Goal: Transaction & Acquisition: Book appointment/travel/reservation

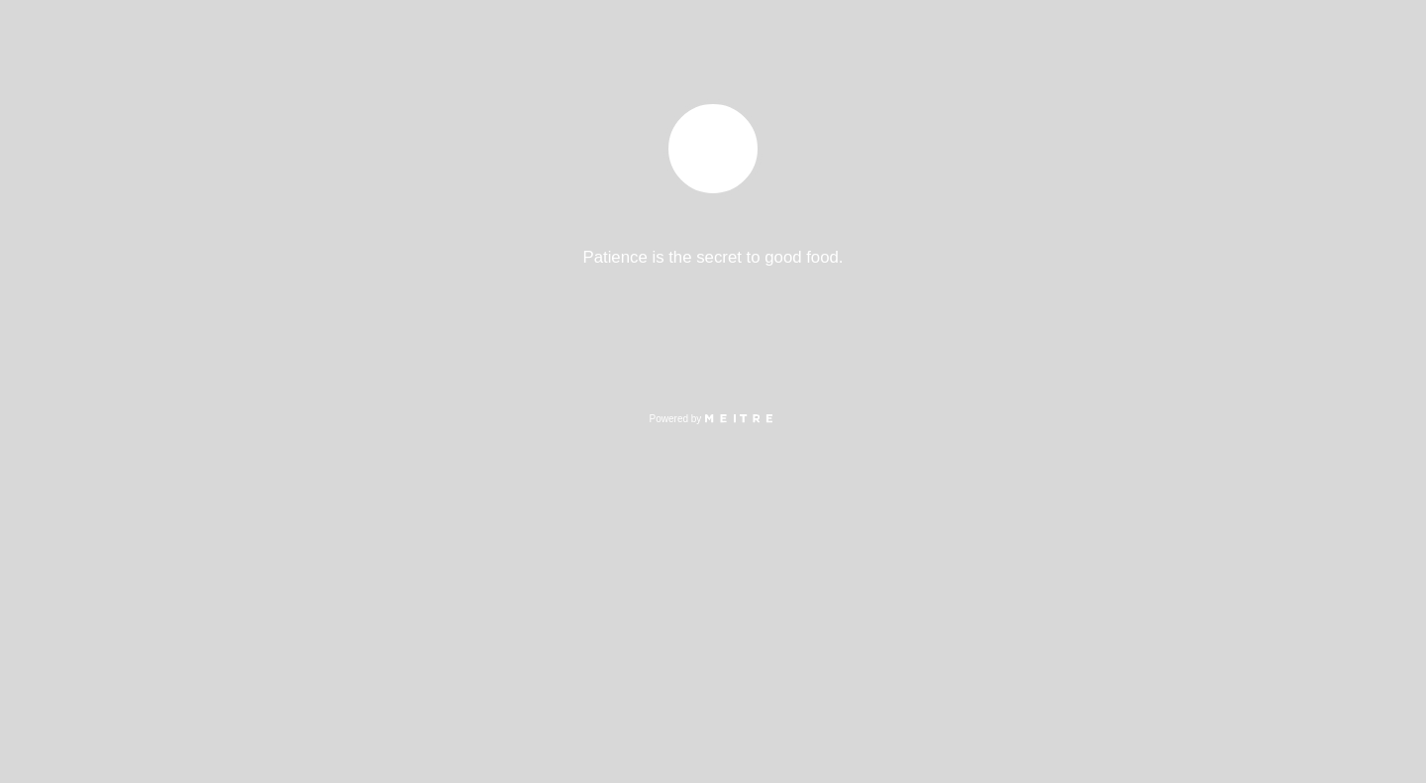
select select "es"
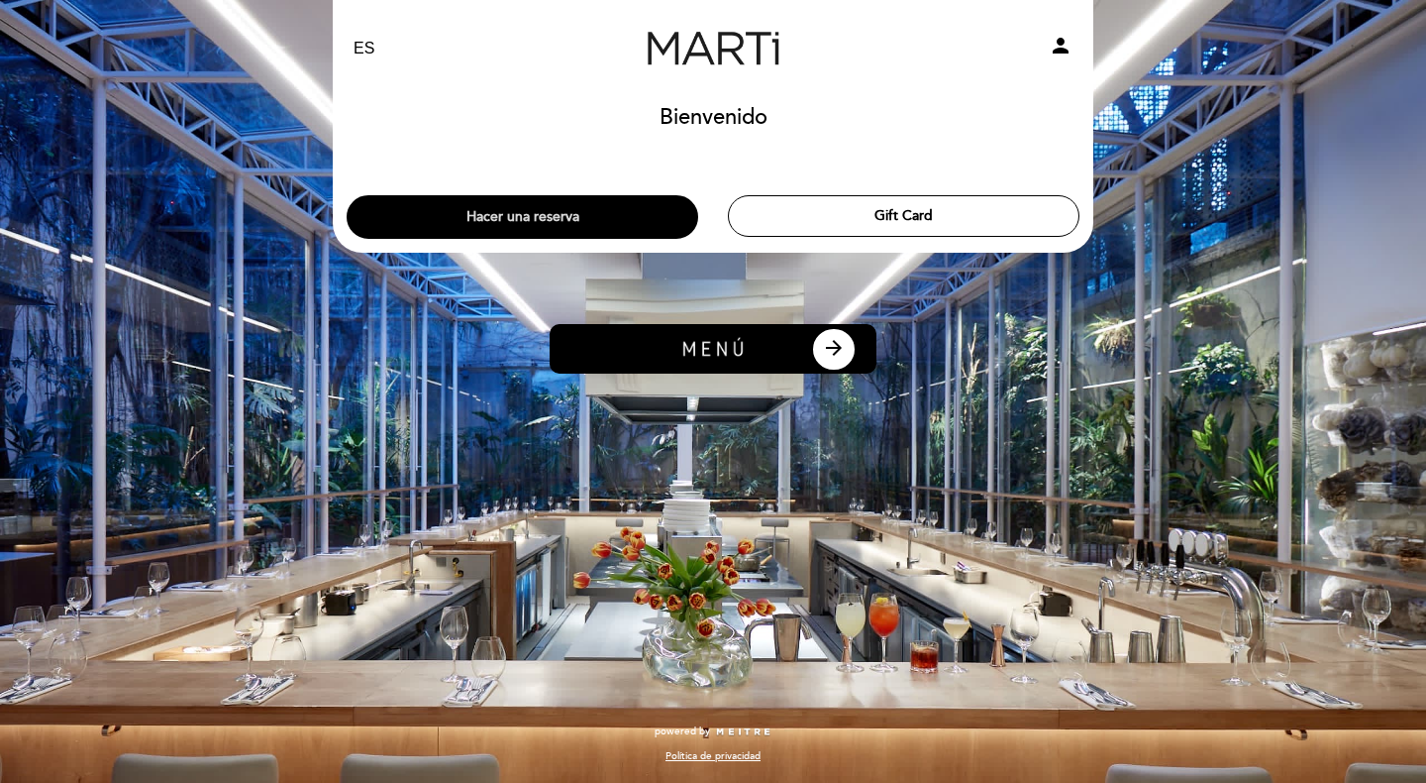
click at [592, 226] on button "Hacer una reserva" at bounding box center [523, 217] width 352 height 44
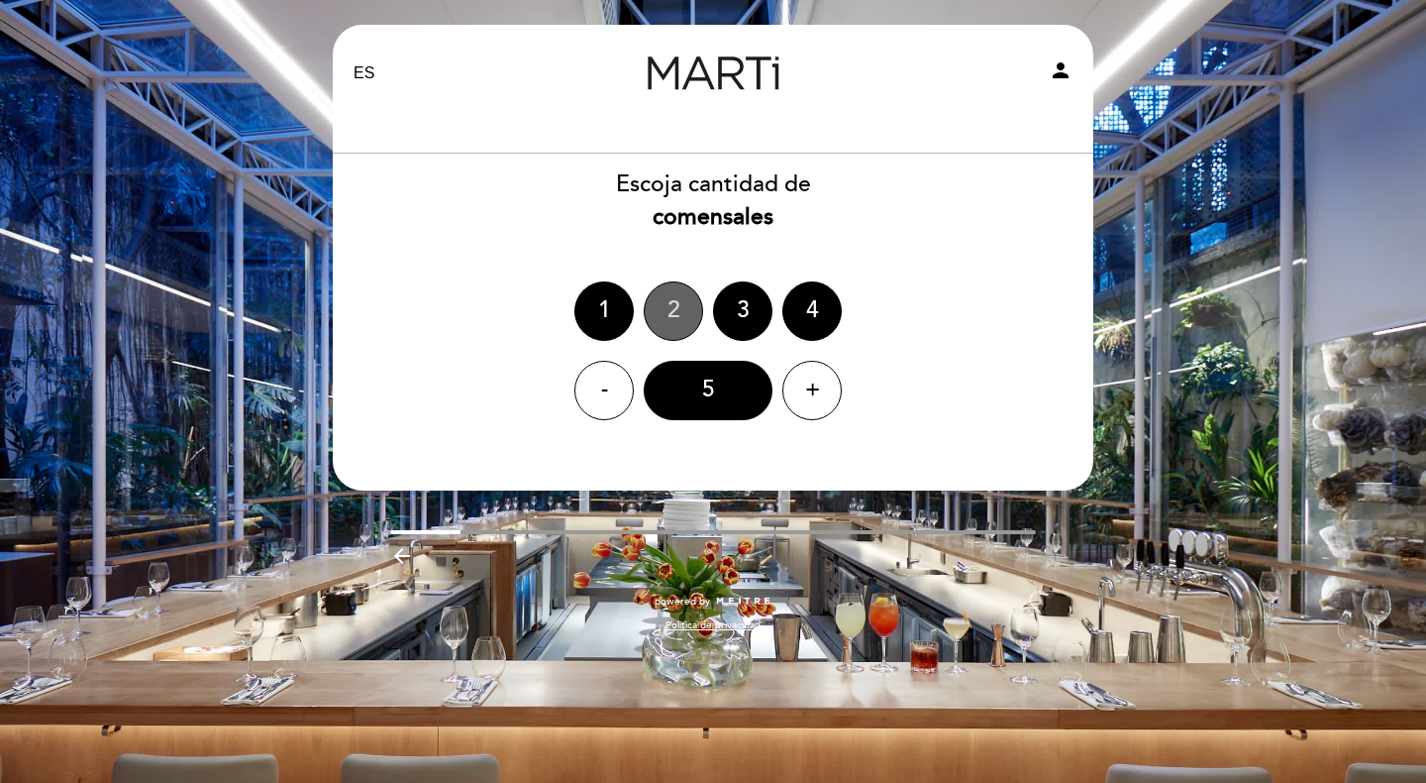
click at [676, 303] on div "2" at bounding box center [673, 310] width 59 height 59
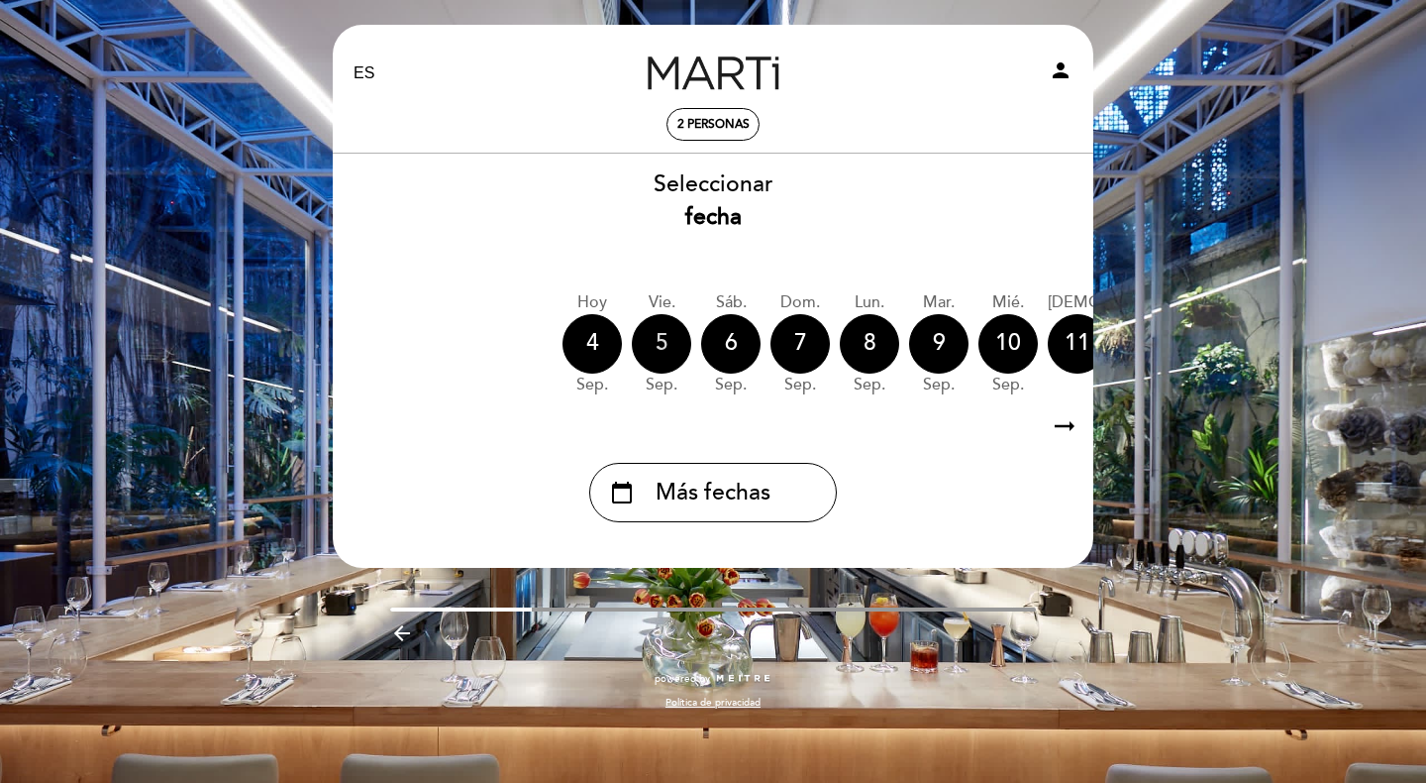
click at [674, 348] on div "5" at bounding box center [661, 343] width 59 height 59
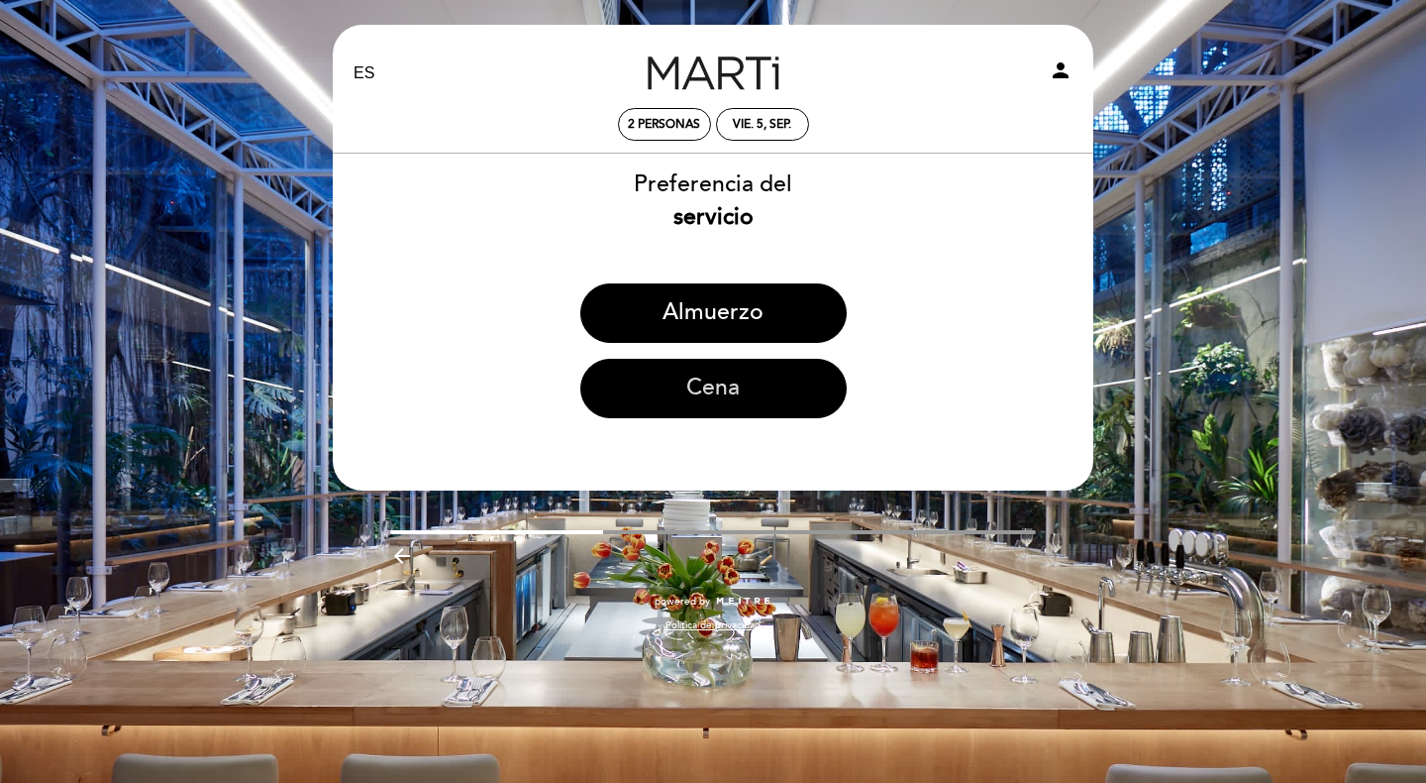
click at [681, 379] on button "Cena" at bounding box center [713, 388] width 266 height 59
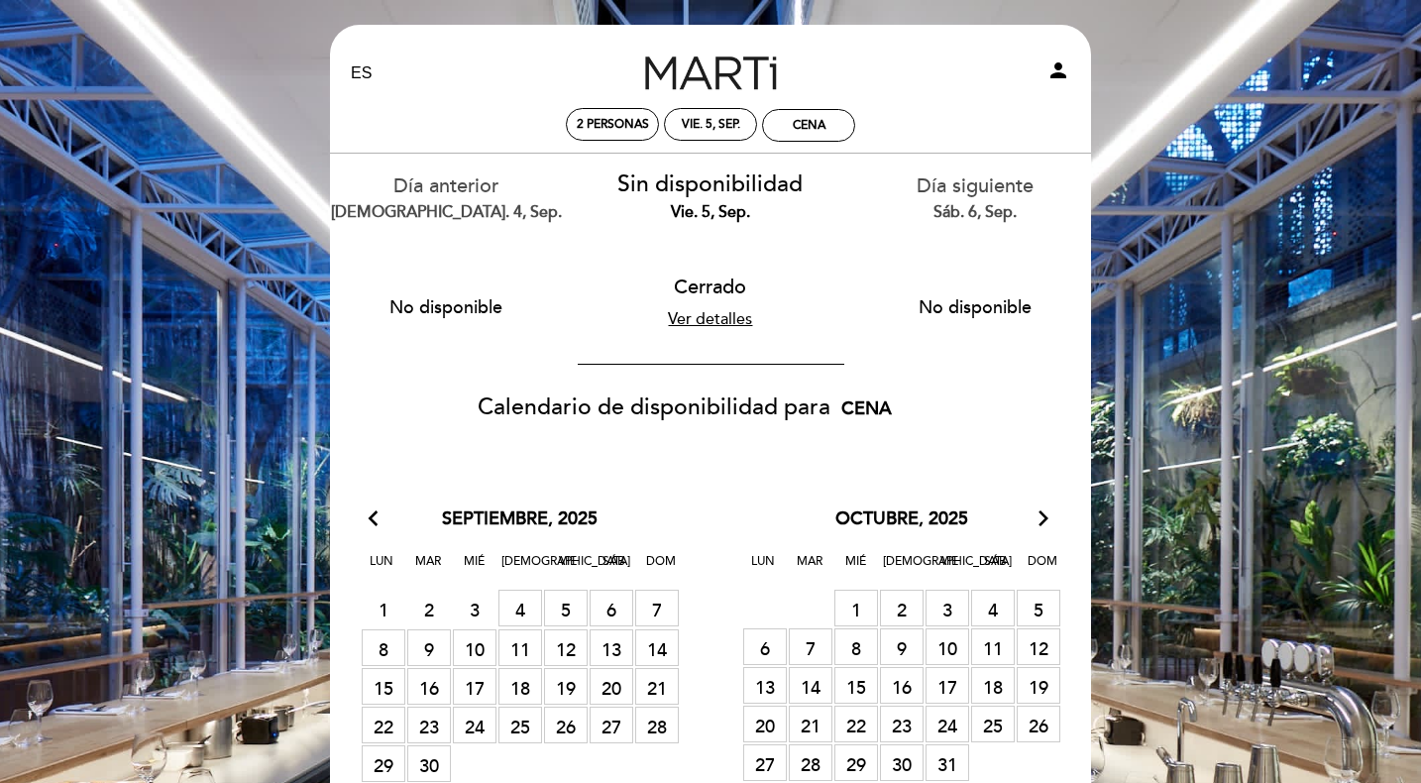
click at [565, 614] on span "5 [GEOGRAPHIC_DATA]" at bounding box center [566, 607] width 44 height 37
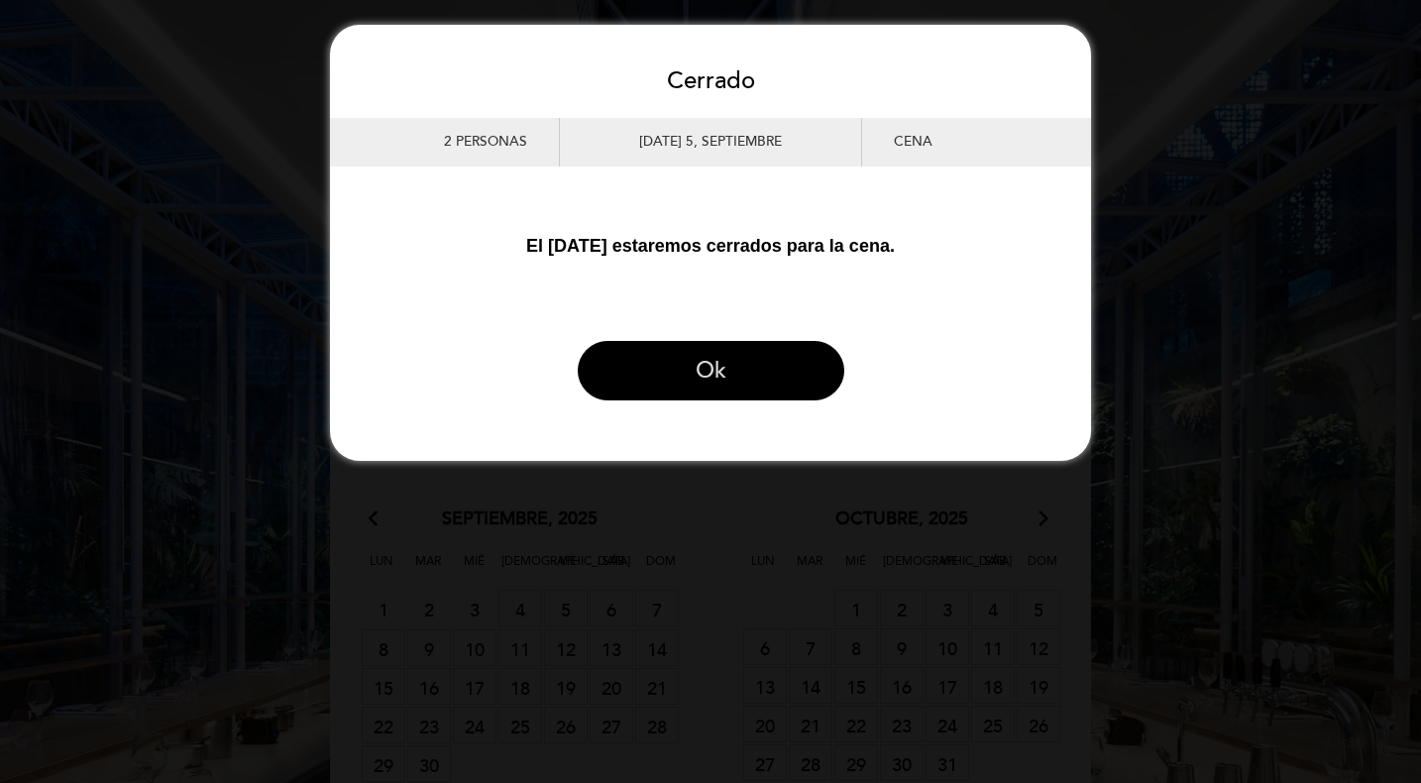
click at [738, 356] on button "Ok" at bounding box center [711, 370] width 266 height 59
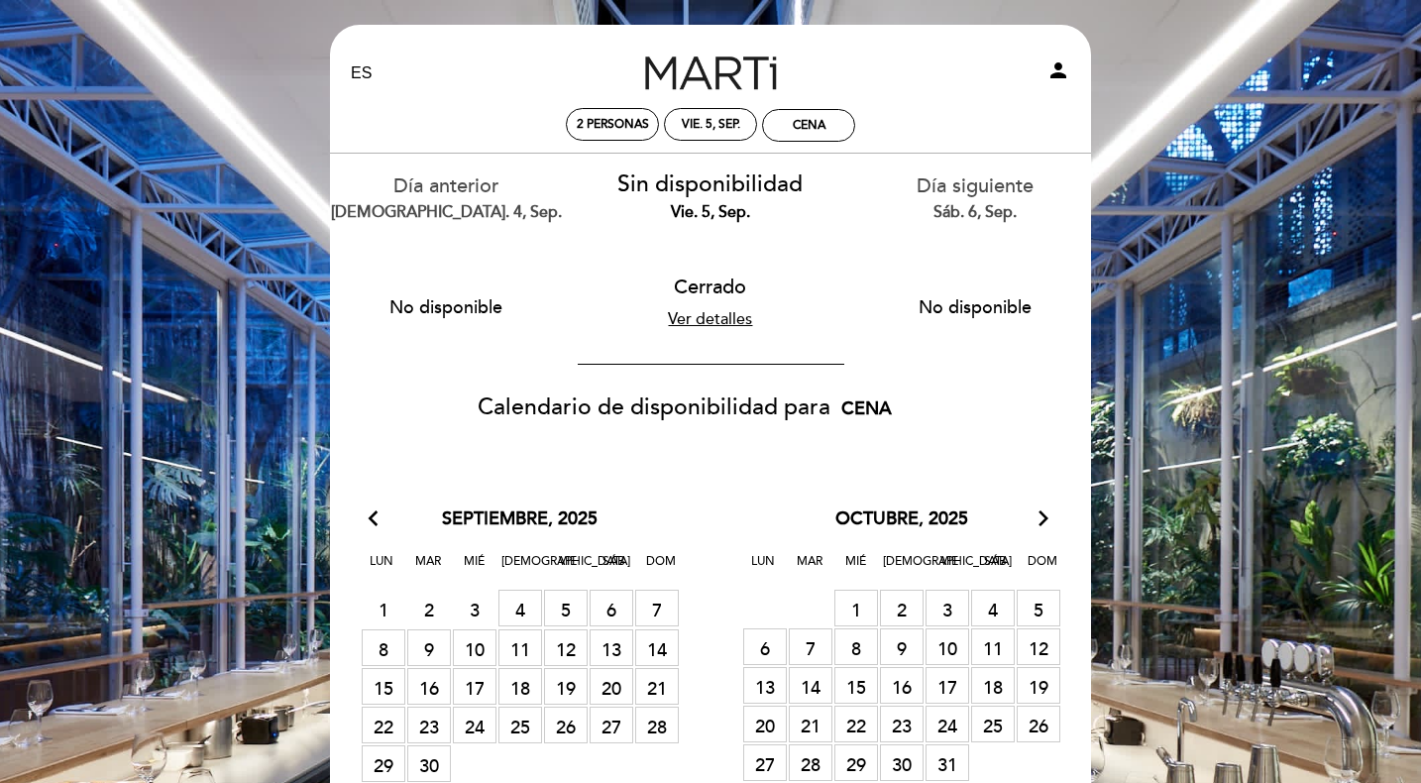
click at [606, 620] on span "6 [GEOGRAPHIC_DATA]" at bounding box center [611, 607] width 44 height 37
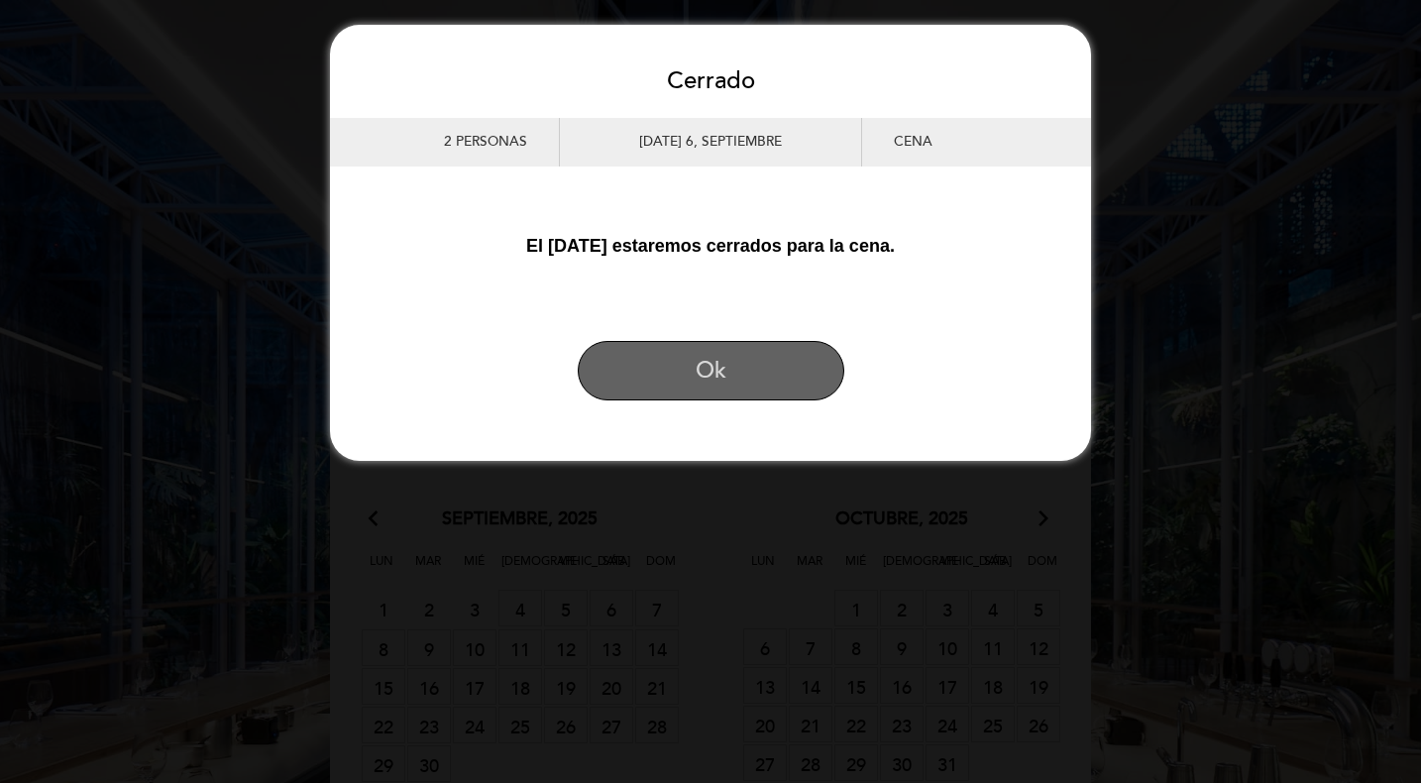
click at [814, 351] on button "Ok" at bounding box center [711, 370] width 266 height 59
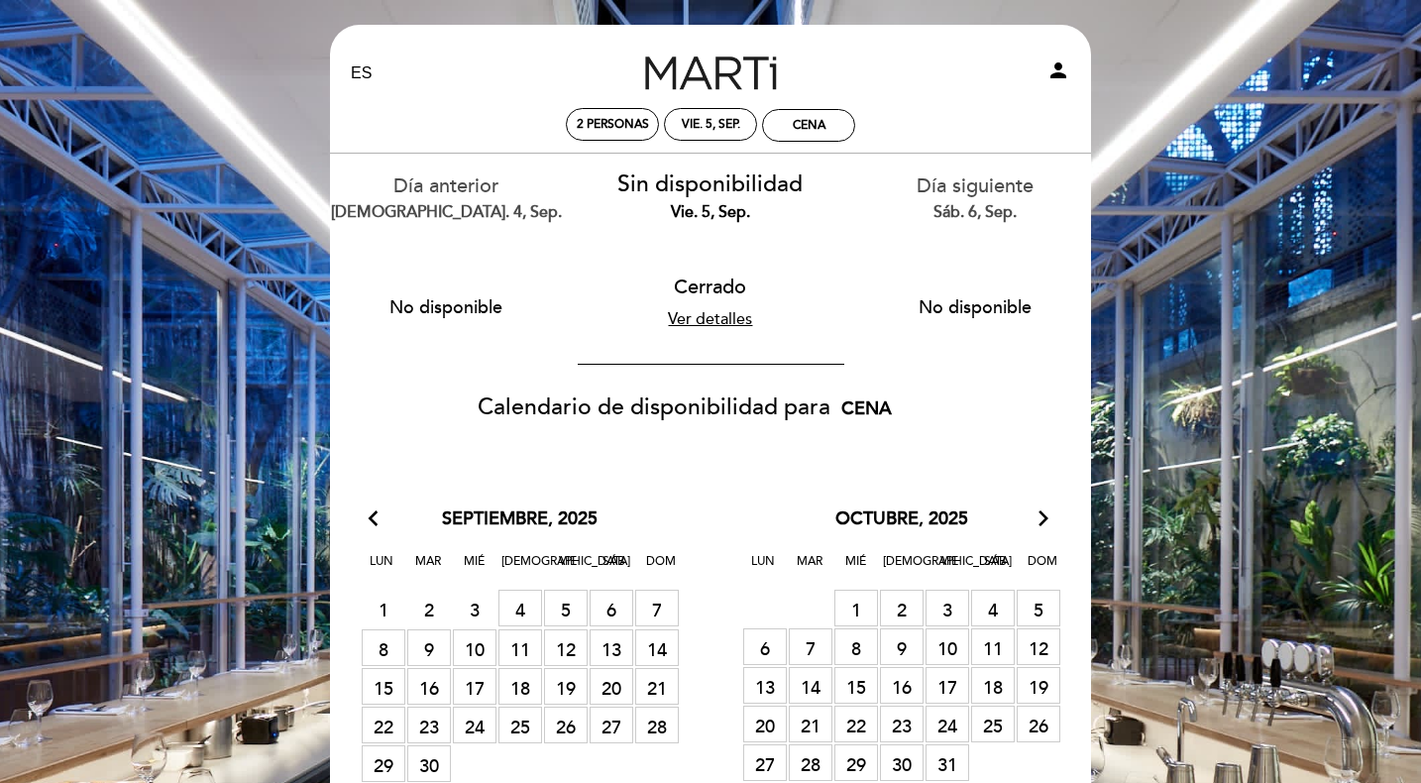
click at [524, 602] on span "4 [GEOGRAPHIC_DATA]" at bounding box center [520, 607] width 44 height 37
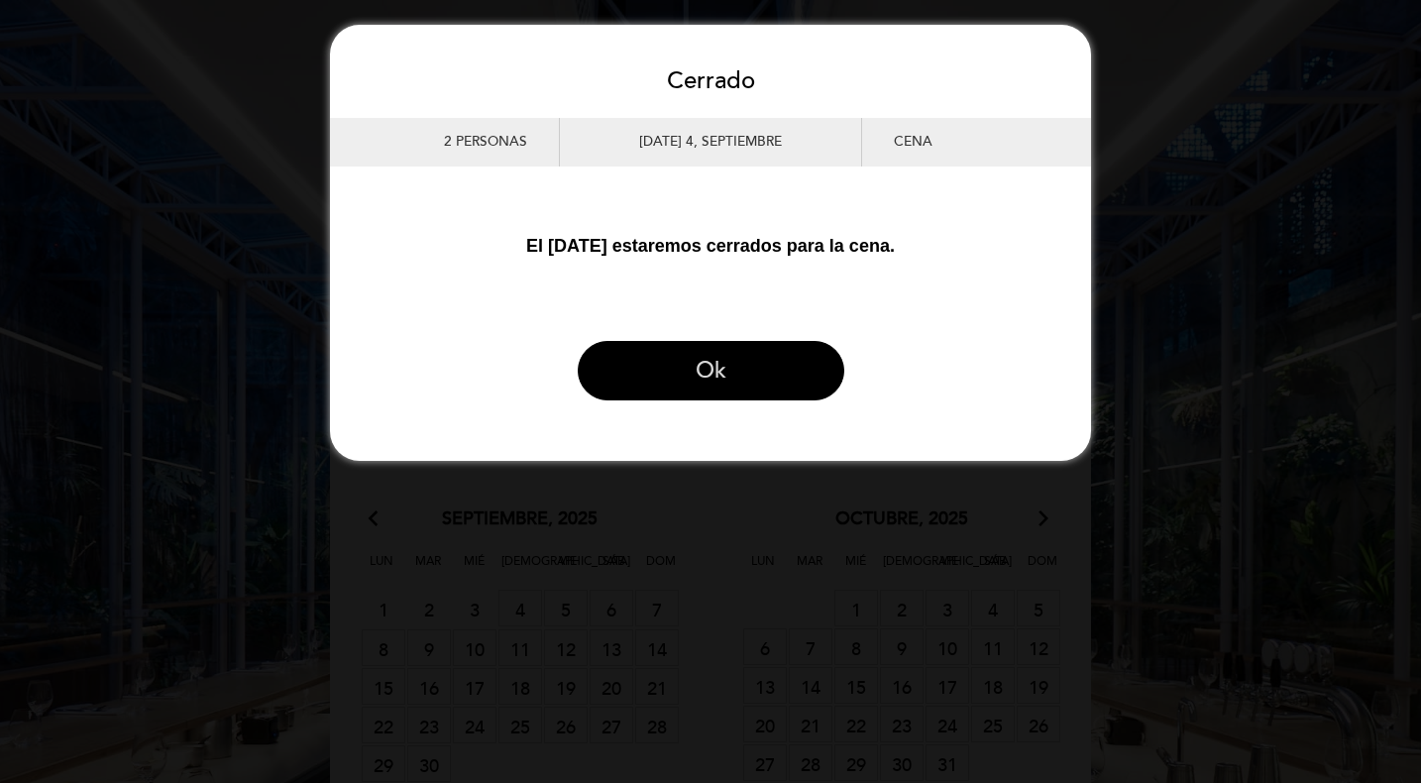
click at [698, 357] on button "Ok" at bounding box center [711, 370] width 266 height 59
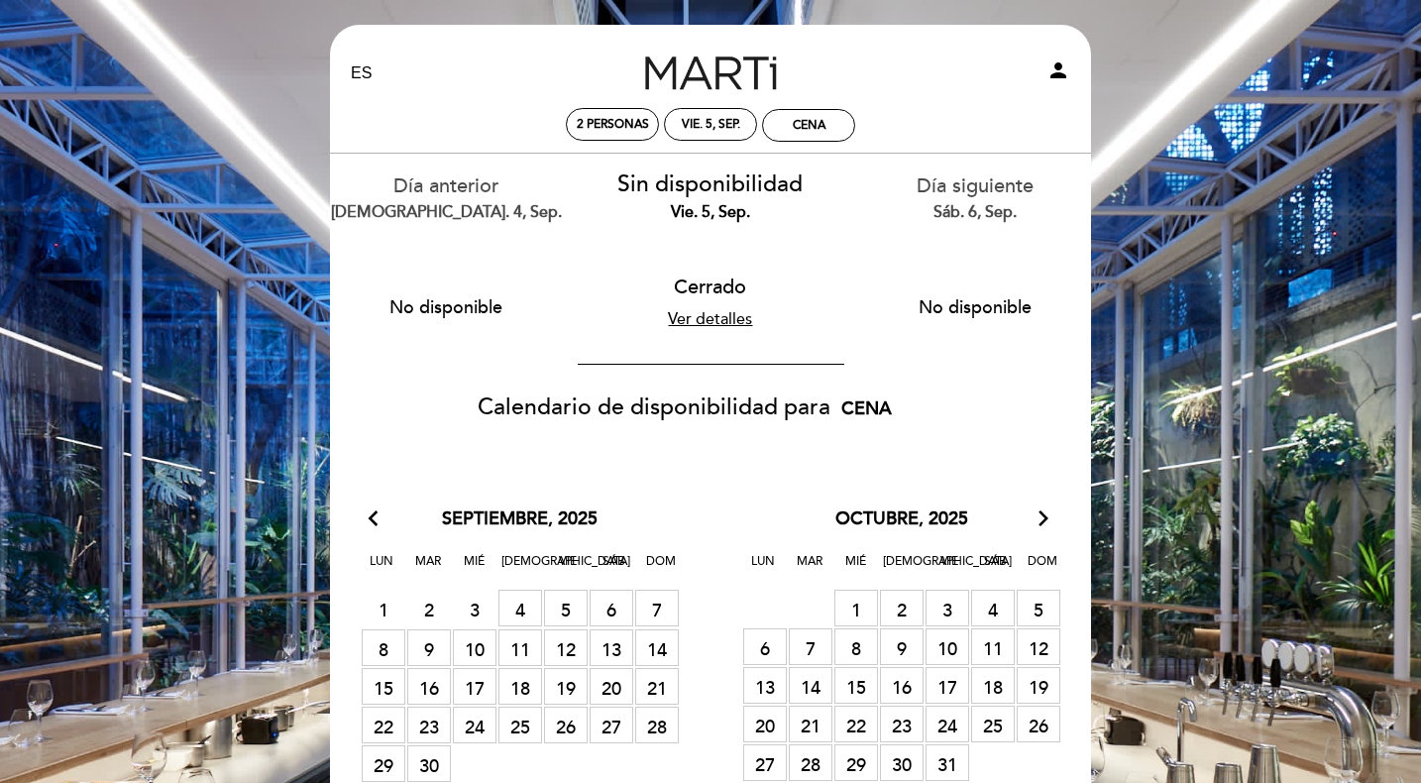
scroll to position [365, 0]
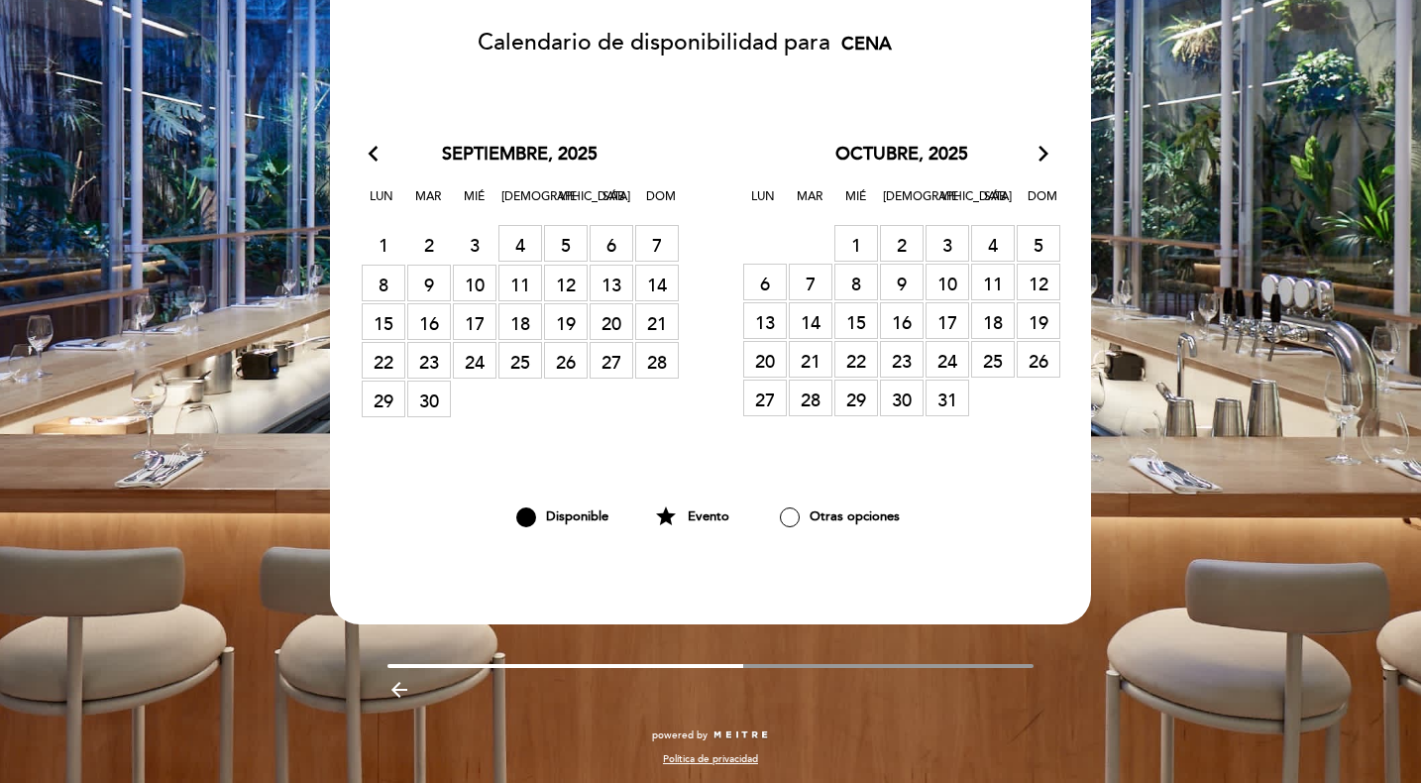
click at [425, 273] on span "9 [GEOGRAPHIC_DATA]" at bounding box center [429, 282] width 44 height 37
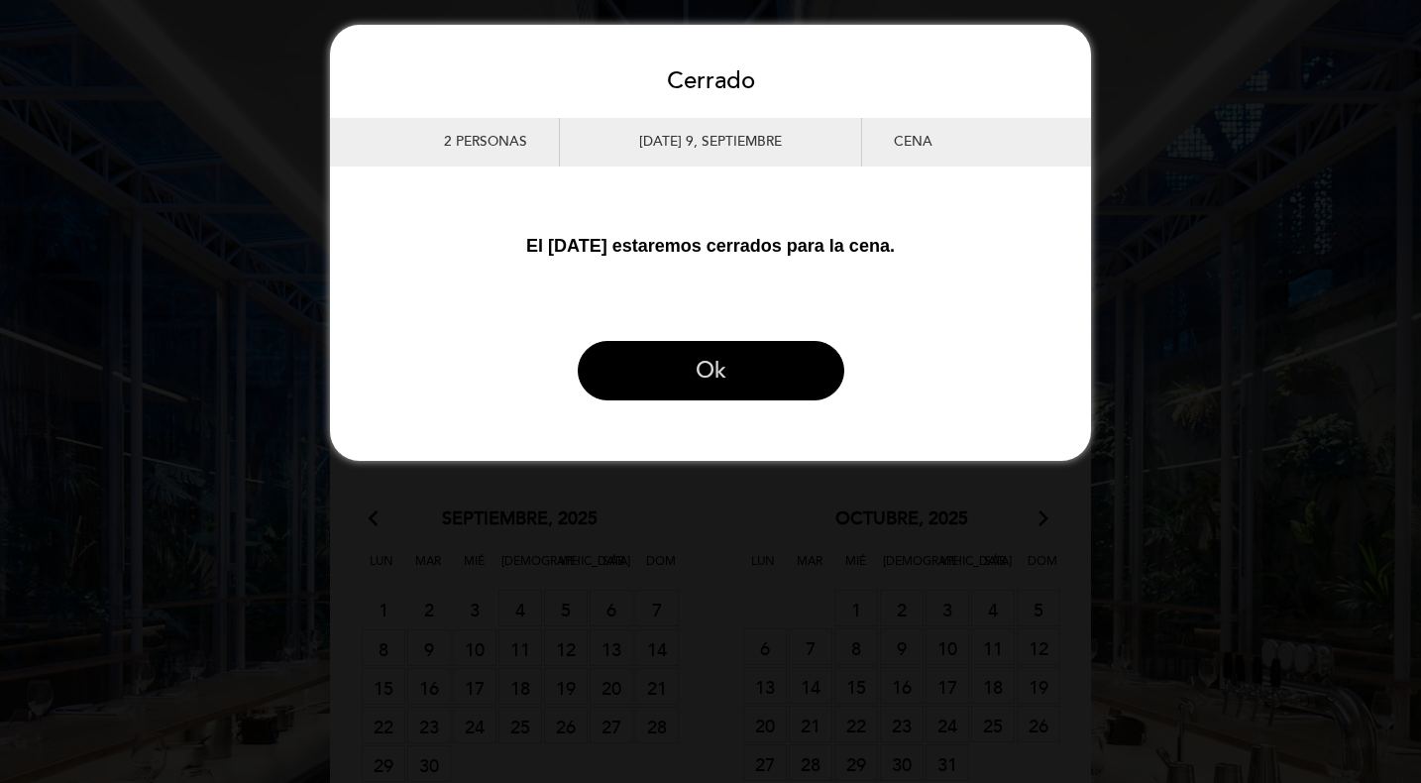
click at [758, 370] on button "Ok" at bounding box center [711, 370] width 266 height 59
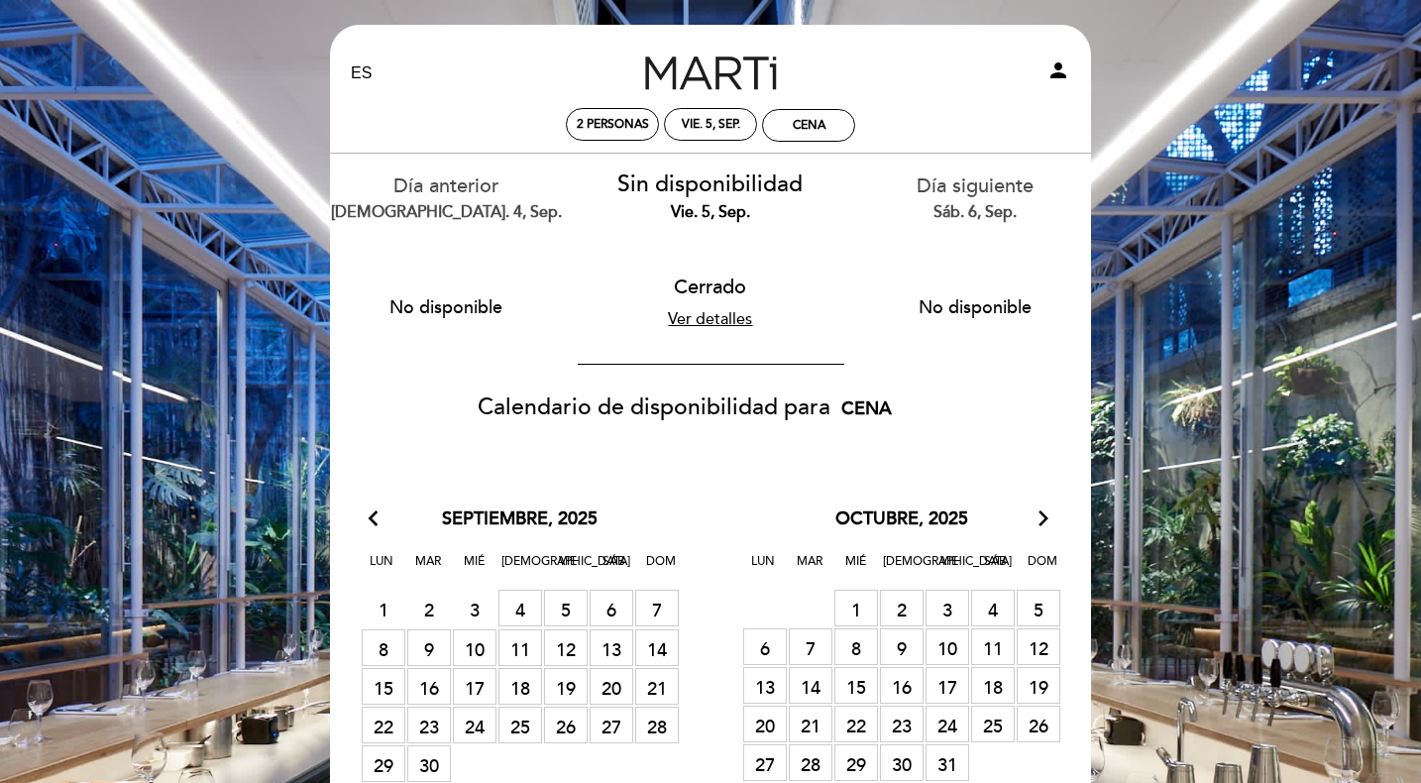
click at [482, 633] on span "10 [GEOGRAPHIC_DATA]" at bounding box center [475, 647] width 44 height 37
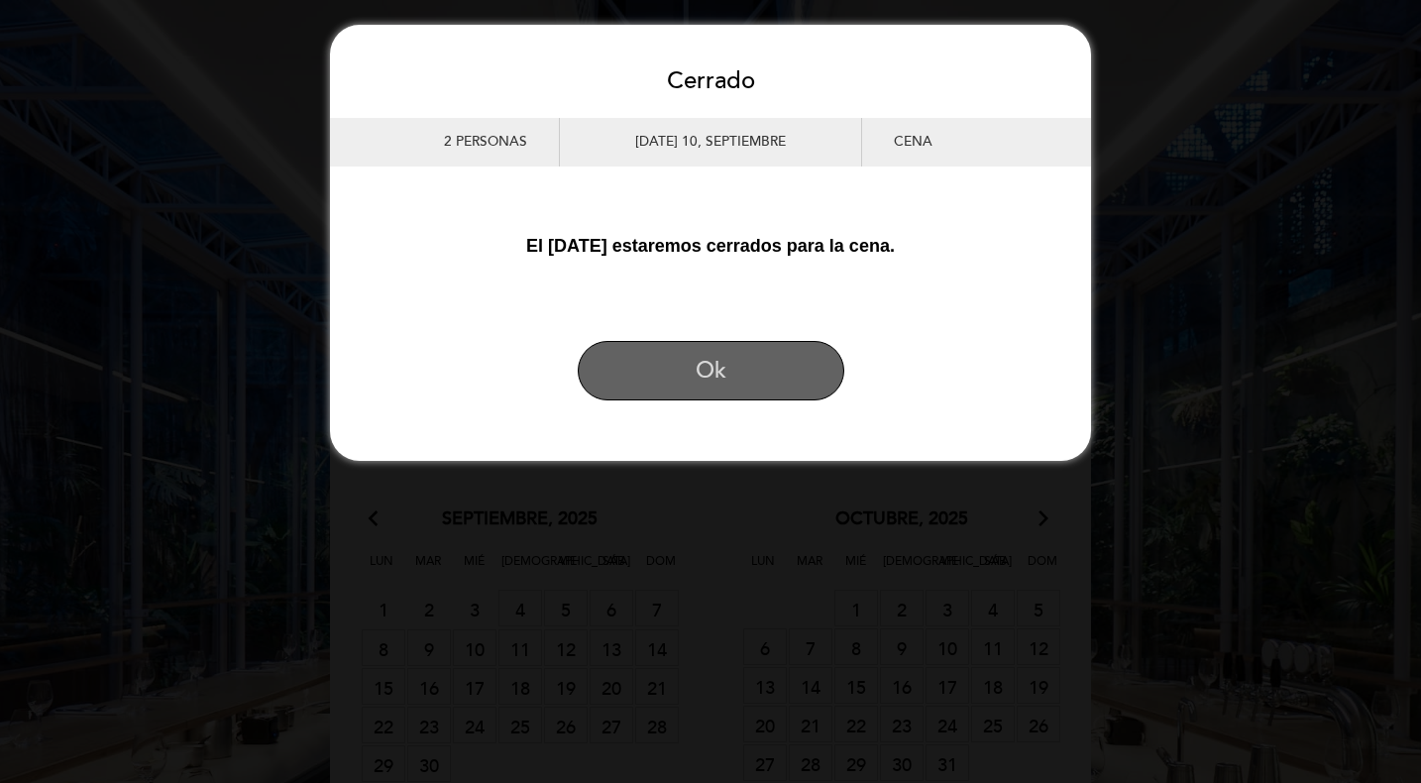
click at [818, 358] on button "Ok" at bounding box center [711, 370] width 266 height 59
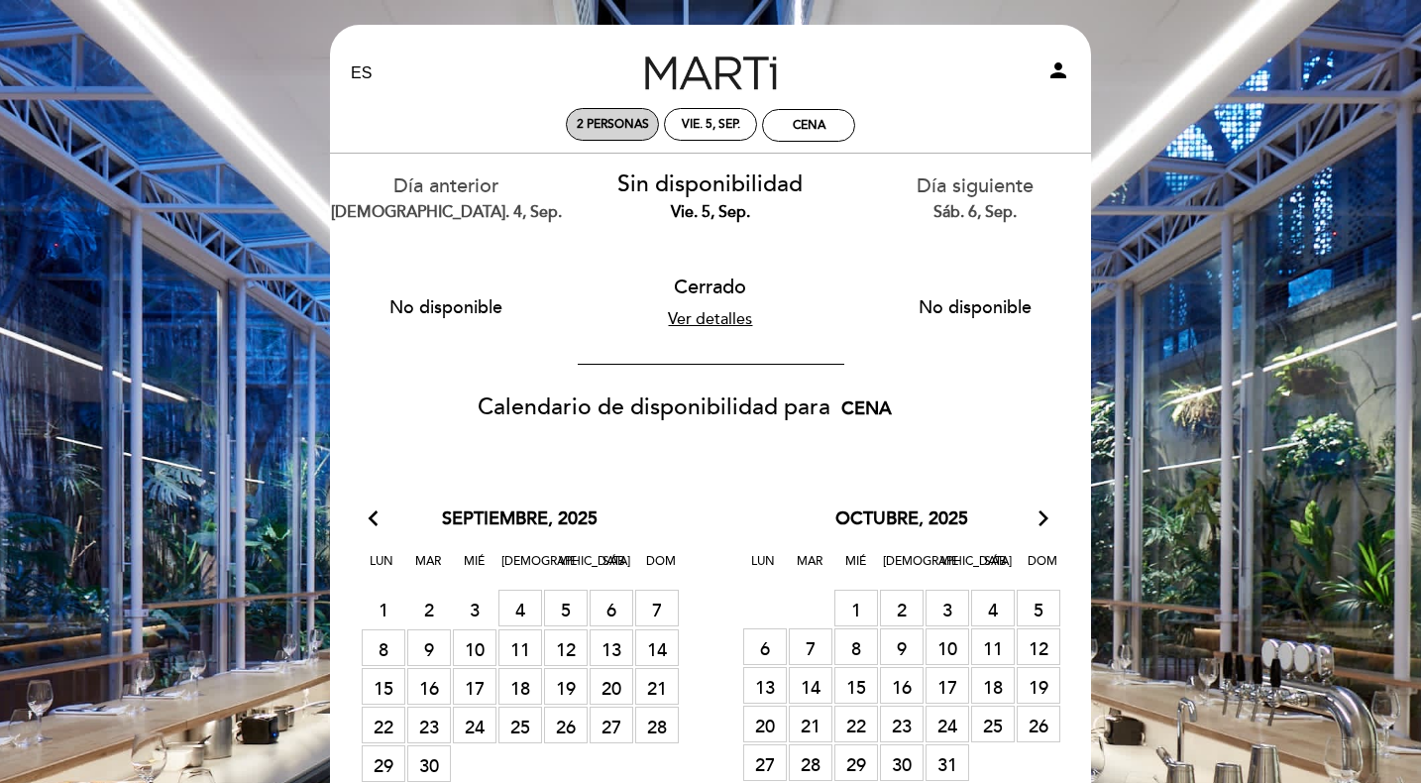
click at [630, 121] on span "2 personas" at bounding box center [613, 124] width 72 height 15
select select "? undefined:undefined ?"
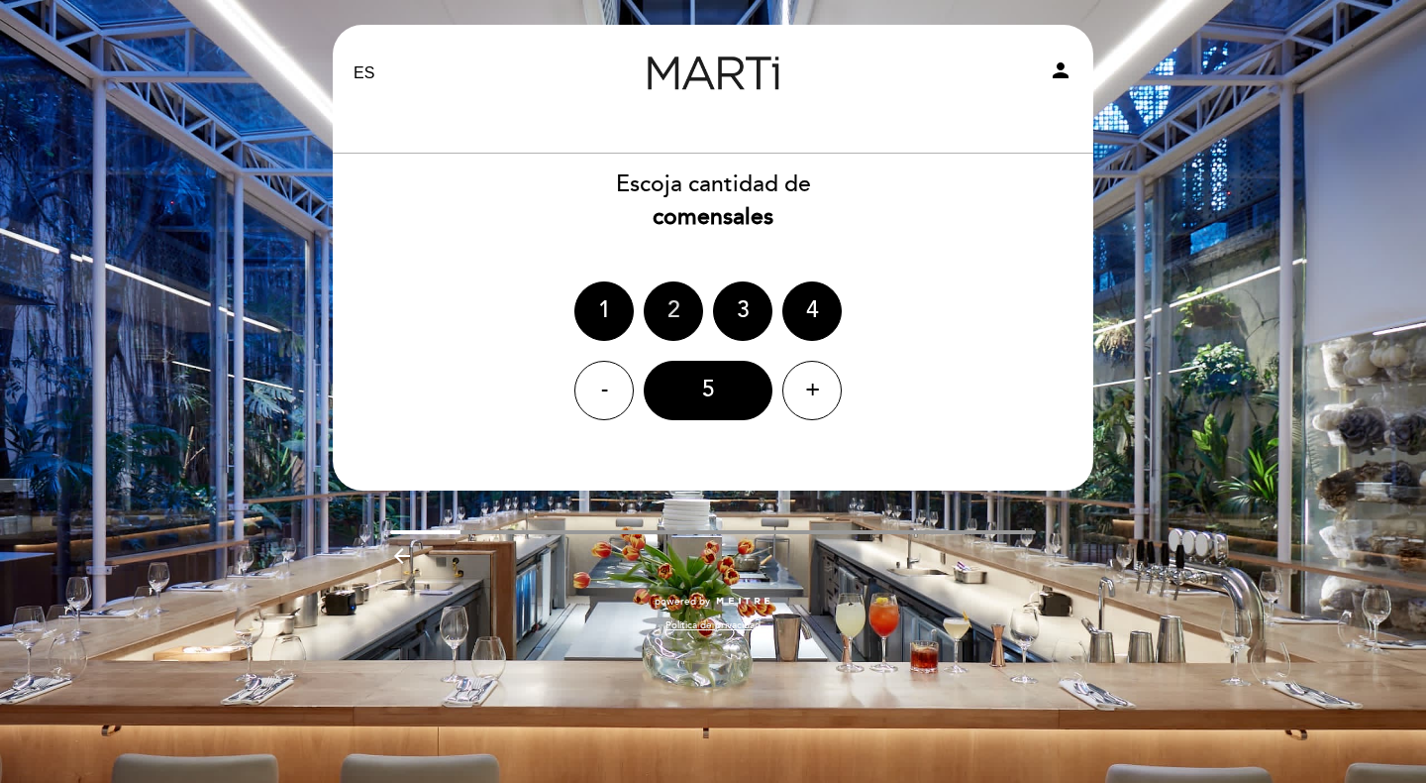
click at [662, 309] on div "2" at bounding box center [673, 310] width 59 height 59
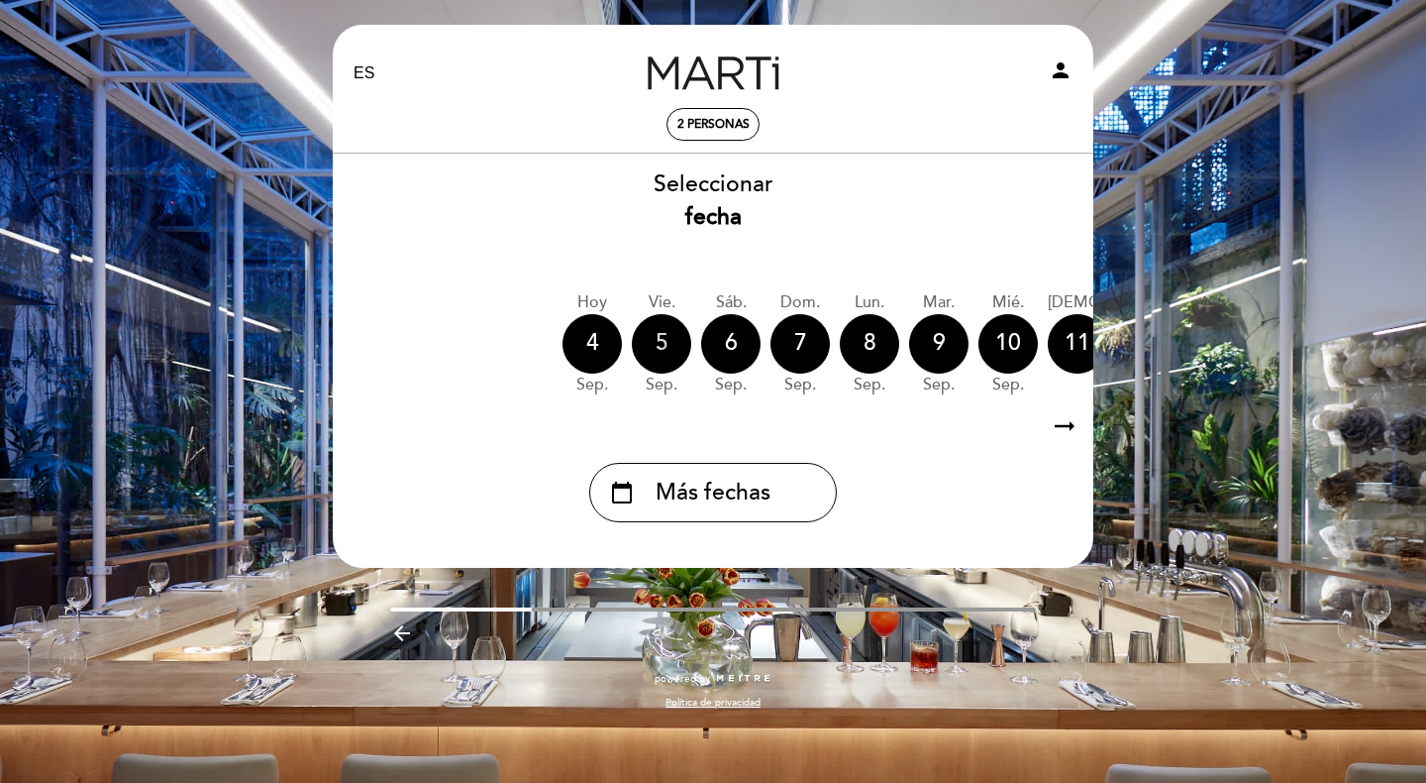
click at [663, 344] on div "5" at bounding box center [661, 343] width 59 height 59
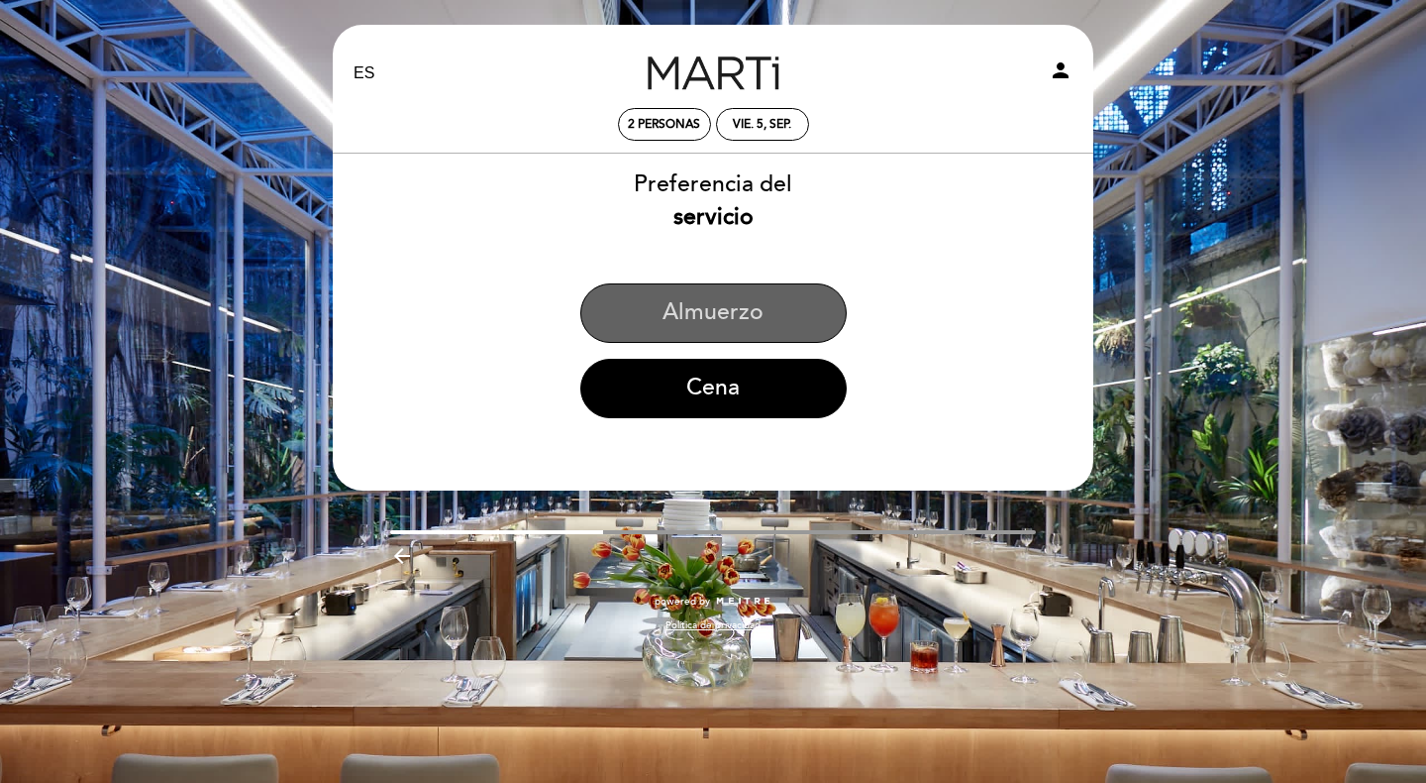
click at [709, 306] on button "Almuerzo" at bounding box center [713, 312] width 266 height 59
